Goal: Information Seeking & Learning: Learn about a topic

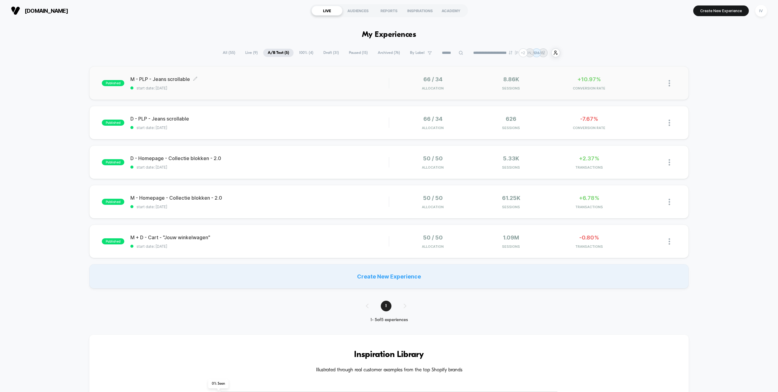
click at [253, 87] on span "start date: [DATE]" at bounding box center [259, 88] width 258 height 5
click at [274, 133] on div "published D - PLP - Jeans scrollable start date: 8-10-2025 66 / 34 Allocation 6…" at bounding box center [388, 122] width 599 height 33
click at [329, 194] on div "published M - Homepage - Collectie blokken - 2.0 start date: 7-10-2025 50 / 50 …" at bounding box center [388, 201] width 599 height 33
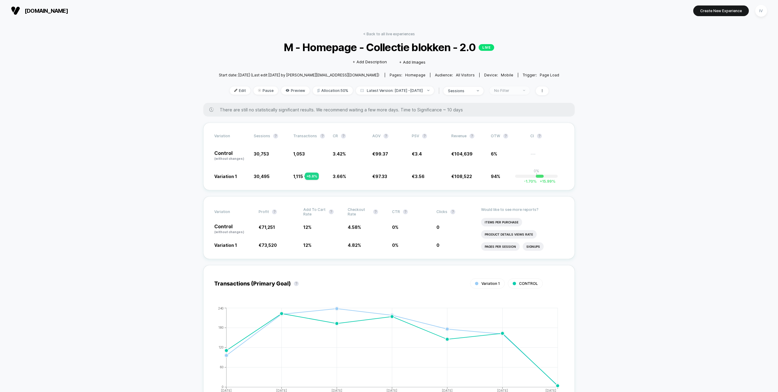
click at [518, 89] on div "No Filter" at bounding box center [506, 90] width 24 height 5
click at [480, 57] on div "Click to edit experience details + Add Description + Add Images" at bounding box center [389, 62] width 204 height 16
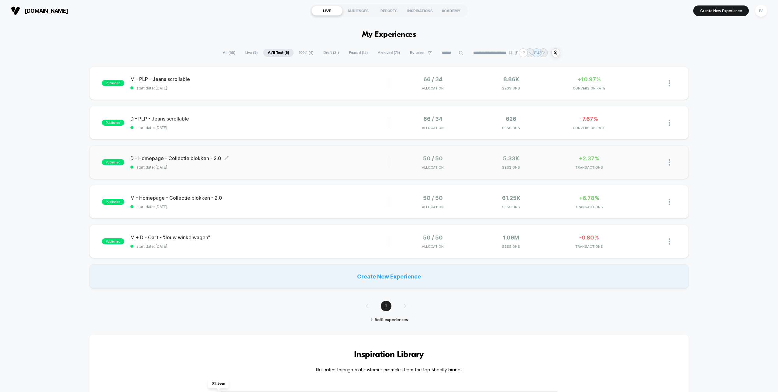
click at [322, 163] on div "D - Homepage - Collectie blokken - 2.0 Click to edit experience details Click t…" at bounding box center [259, 162] width 258 height 14
click at [353, 207] on span "start date: [DATE]" at bounding box center [259, 206] width 258 height 5
click at [327, 244] on span "start date: [DATE]" at bounding box center [259, 246] width 258 height 5
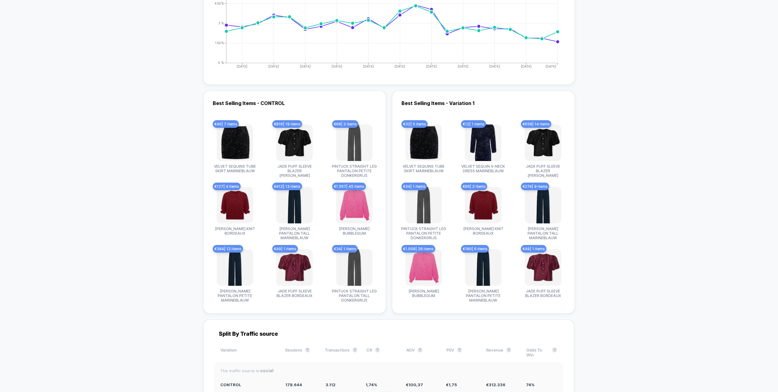
scroll to position [1397, 0]
click at [484, 139] on img at bounding box center [483, 142] width 36 height 36
click at [484, 168] on span "VELVET SEQUIN V-NECK DRESS MARINEBLAUW" at bounding box center [484, 168] width 46 height 9
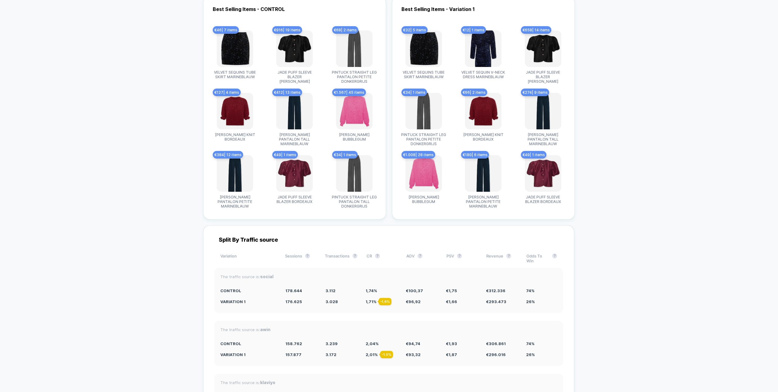
scroll to position [1462, 0]
